Goal: Information Seeking & Learning: Compare options

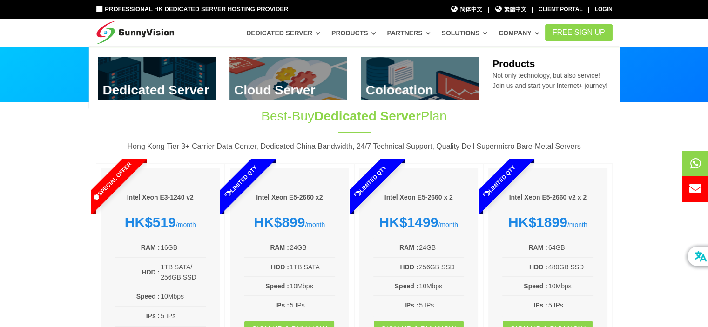
click at [168, 81] on link at bounding box center [157, 78] width 118 height 43
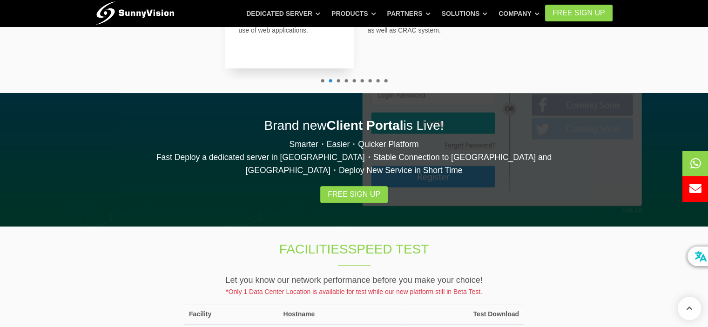
scroll to position [419, 0]
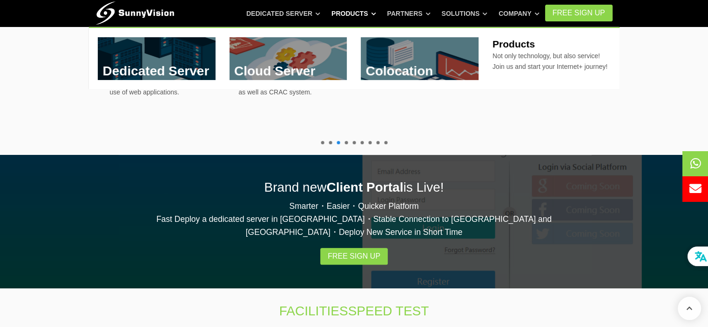
click at [361, 11] on link "Products" at bounding box center [353, 13] width 45 height 17
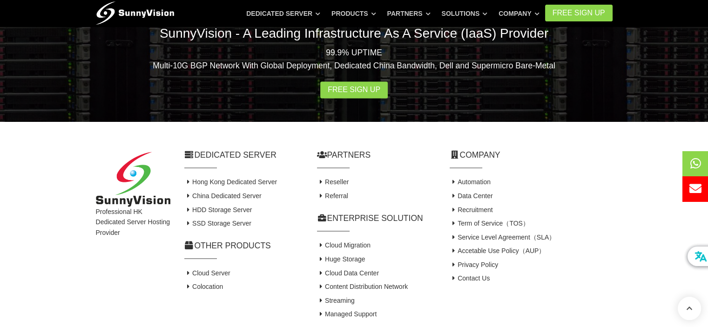
scroll to position [1442, 0]
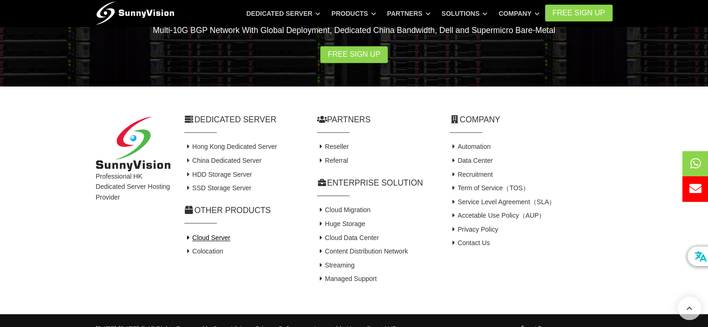
click at [188, 235] on icon at bounding box center [188, 238] width 8 height 7
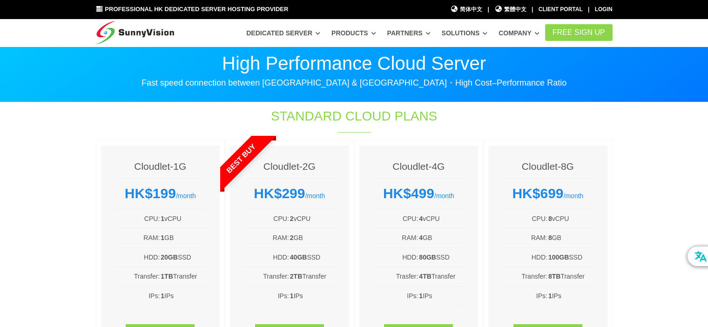
drag, startPoint x: 0, startPoint y: 0, endPoint x: 371, endPoint y: 33, distance: 372.3
click at [371, 33] on link "Products" at bounding box center [353, 33] width 45 height 17
